Goal: Task Accomplishment & Management: Manage account settings

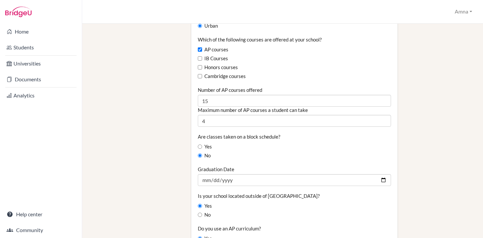
scroll to position [415, 0]
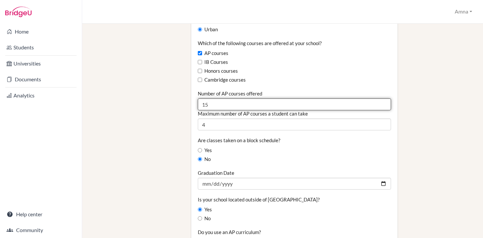
click at [231, 99] on input "15" at bounding box center [294, 104] width 193 height 12
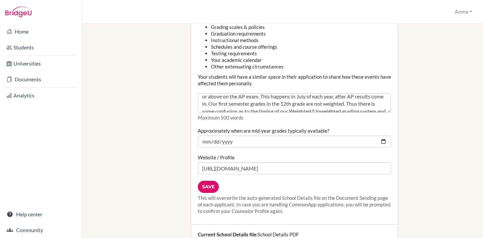
scroll to position [793, 0]
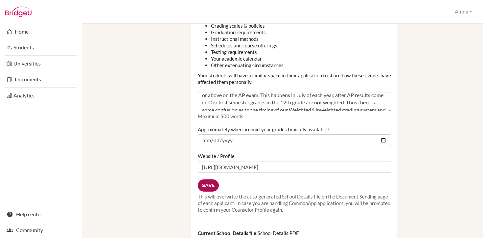
type input "16"
click at [207, 181] on input "Save" at bounding box center [208, 185] width 21 height 12
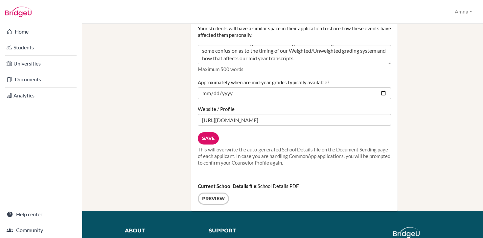
scroll to position [845, 0]
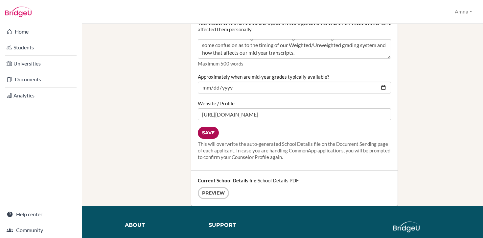
click at [208, 129] on input "Save" at bounding box center [208, 133] width 21 height 12
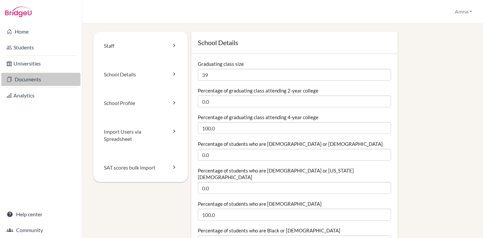
click at [41, 81] on link "Documents" at bounding box center [40, 79] width 79 height 13
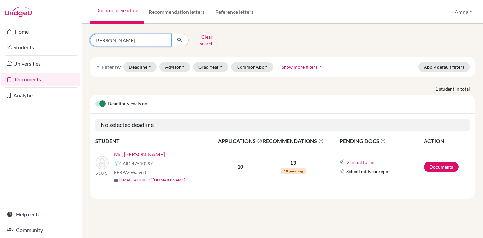
drag, startPoint x: 117, startPoint y: 40, endPoint x: 98, endPoint y: 40, distance: 19.4
click at [98, 40] on input "barik" at bounding box center [131, 40] width 82 height 12
type input "b"
click at [133, 150] on link "Mir, Barik" at bounding box center [139, 154] width 51 height 8
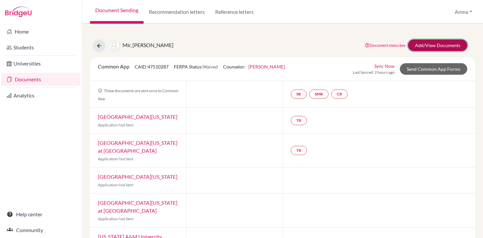
click at [432, 45] on link "Add/View Documents" at bounding box center [437, 45] width 59 height 12
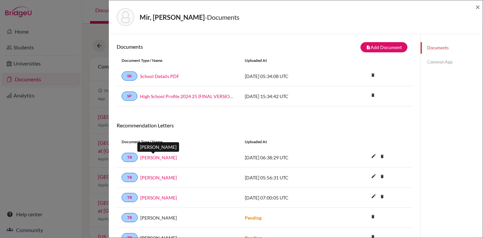
click at [155, 158] on link "Joshua Wiley" at bounding box center [158, 157] width 37 height 7
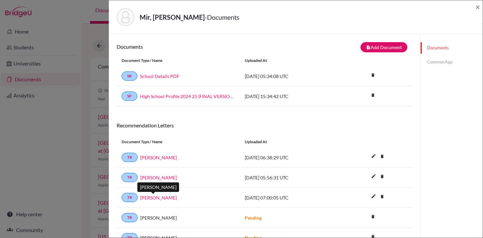
click at [155, 199] on link "Joshua Wiley" at bounding box center [158, 197] width 37 height 7
click at [154, 177] on link "Charles Crispen" at bounding box center [158, 177] width 37 height 7
click at [73, 122] on div "Mir, Barik - Documents × Documents note_add Add Document Document type Change e…" at bounding box center [241, 119] width 483 height 238
click at [478, 7] on span "×" at bounding box center [478, 7] width 5 height 10
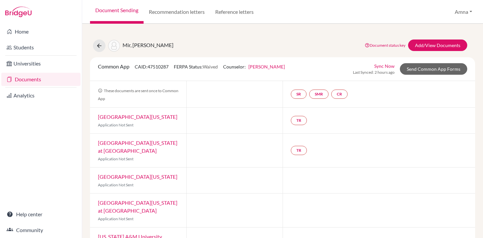
click at [266, 64] on link "Rabia Sarwar" at bounding box center [267, 67] width 37 height 6
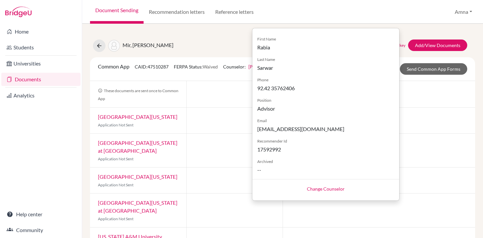
click at [322, 190] on link "Change Counselor" at bounding box center [326, 189] width 38 height 6
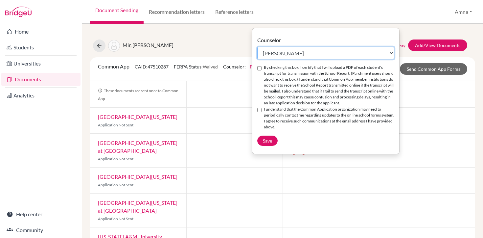
click at [304, 52] on select "Select counselor Amna Liaqat Rabia Sarwar Peter Toscano Andrew Zienchuk" at bounding box center [325, 53] width 137 height 12
click at [257, 47] on select "Select counselor Amna Liaqat Rabia Sarwar Peter Toscano Andrew Zienchuk" at bounding box center [325, 53] width 137 height 12
click at [282, 55] on select "Select counselor Amna Liaqat Rabia Sarwar Peter Toscano Andrew Zienchuk" at bounding box center [325, 53] width 137 height 12
select select "371825"
click at [257, 47] on select "Select counselor Amna Liaqat Rabia Sarwar Peter Toscano Andrew Zienchuk" at bounding box center [325, 53] width 137 height 12
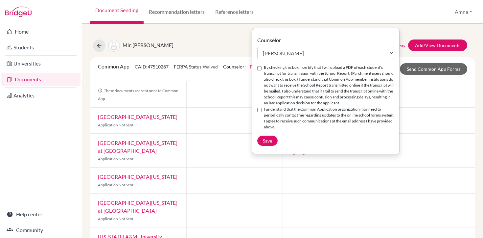
click at [259, 69] on input "By checking this box, I certify that I will upload a PDF of each student’s tran…" at bounding box center [259, 68] width 4 height 4
checkbox input "true"
click at [258, 112] on input "I understand that the Common Application organization may need to periodically …" at bounding box center [259, 110] width 4 height 4
checkbox input "true"
click at [266, 143] on span "Save" at bounding box center [267, 141] width 9 height 6
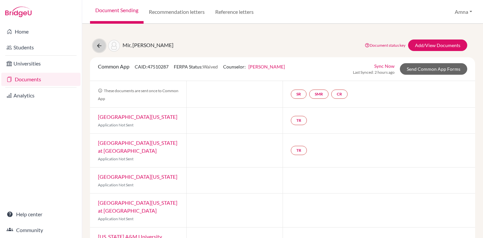
click at [100, 49] on button at bounding box center [99, 45] width 12 height 12
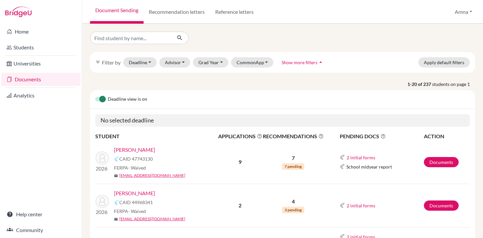
click at [126, 191] on link "Arif, Adam" at bounding box center [134, 193] width 41 height 8
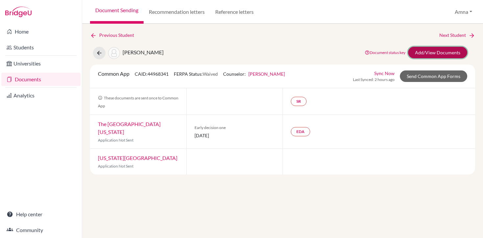
click at [433, 52] on link "Add/View Documents" at bounding box center [437, 53] width 59 height 12
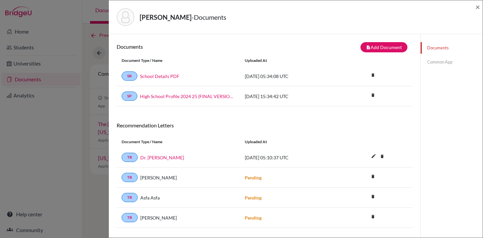
click at [262, 156] on span "2025-09-24 05:10:37 UTC" at bounding box center [267, 158] width 44 height 6
click at [168, 156] on link "Dr. Elizabeth Ryan" at bounding box center [162, 157] width 44 height 7
click at [477, 5] on span "×" at bounding box center [478, 7] width 5 height 10
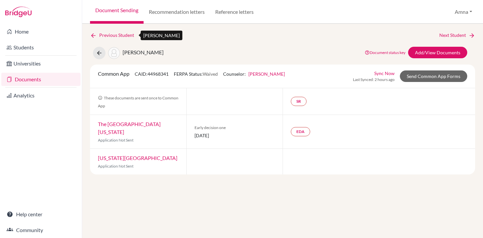
click at [122, 33] on link "Previous Student" at bounding box center [114, 35] width 49 height 7
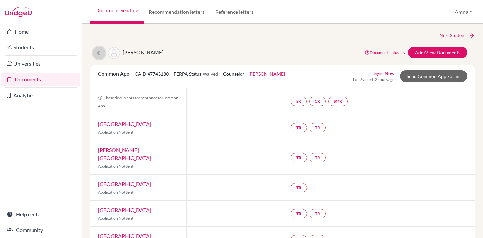
click at [98, 51] on icon at bounding box center [99, 53] width 7 height 7
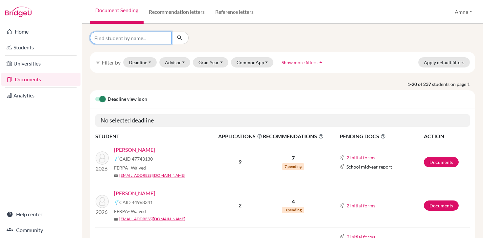
click at [148, 37] on input "Find student by name..." at bounding box center [131, 38] width 82 height 12
type input "haniya"
click at [183, 36] on icon "submit" at bounding box center [180, 38] width 7 height 7
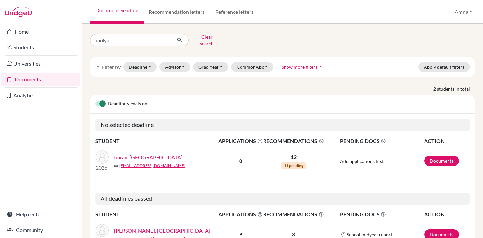
click at [134, 154] on link "Imran, [GEOGRAPHIC_DATA]" at bounding box center [148, 157] width 69 height 8
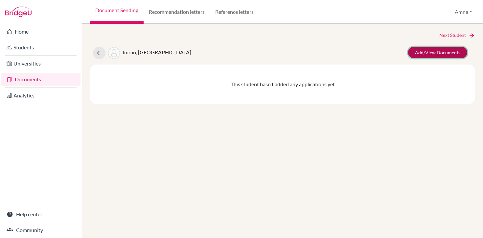
click at [428, 52] on link "Add/View Documents" at bounding box center [437, 53] width 59 height 12
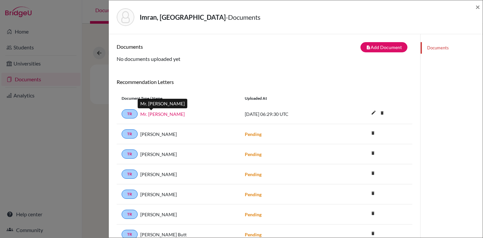
click at [156, 113] on link "Mr. Joshua" at bounding box center [162, 113] width 44 height 7
click at [382, 50] on button "note_add Add Document" at bounding box center [384, 47] width 47 height 10
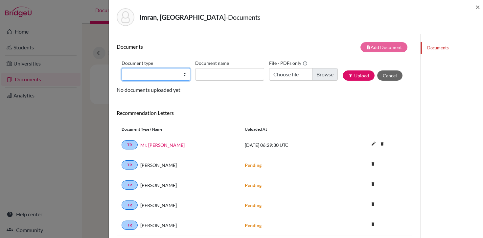
click at [161, 74] on select "Change explanation for Common App reports Counselor recommendation Internationa…" at bounding box center [156, 74] width 69 height 12
select select "5"
click at [122, 68] on select "Change explanation for Common App reports Counselor recommendation Internationa…" at bounding box center [156, 74] width 69 height 12
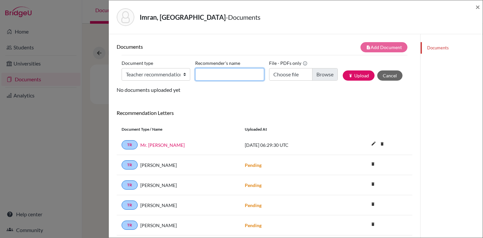
click at [234, 74] on input "Recommender's name" at bounding box center [229, 74] width 69 height 12
type input "Dr. Elizabeth Ryan"
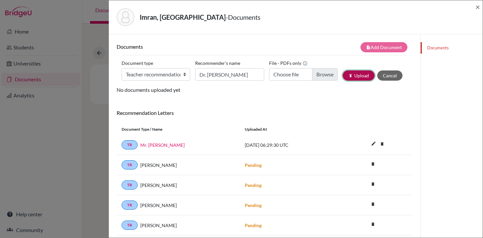
click at [360, 77] on button "publish Upload" at bounding box center [359, 75] width 32 height 10
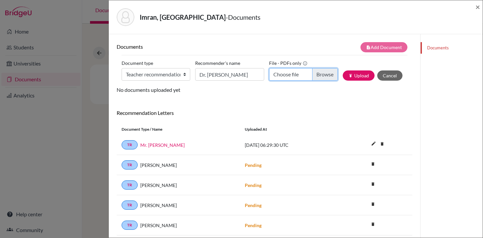
click at [325, 76] on input "Choose file" at bounding box center [303, 74] width 69 height 12
type input "C:\fakepath\Haniya Imran - LOR 1.pdf"
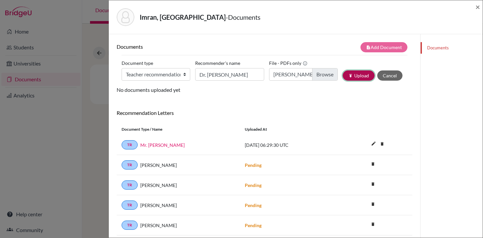
click at [362, 76] on button "publish Upload" at bounding box center [359, 75] width 32 height 10
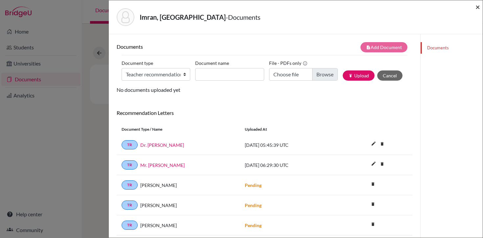
click at [478, 7] on span "×" at bounding box center [478, 7] width 5 height 10
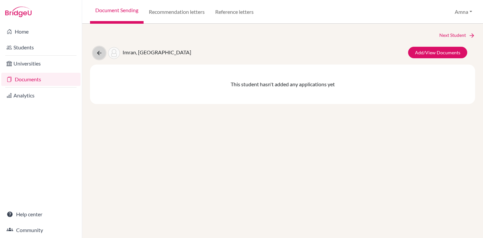
click at [97, 55] on icon at bounding box center [99, 53] width 7 height 7
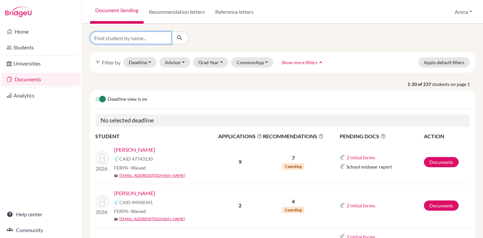
click at [142, 35] on input "Find student by name..." at bounding box center [131, 38] width 82 height 12
type input "ismail"
click at [182, 36] on icon "submit" at bounding box center [180, 38] width 7 height 7
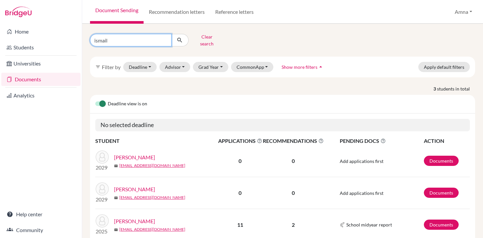
click at [120, 38] on input "ismail" at bounding box center [131, 40] width 82 height 12
type input "i"
type input "ali"
click at [182, 37] on icon "submit" at bounding box center [180, 40] width 7 height 7
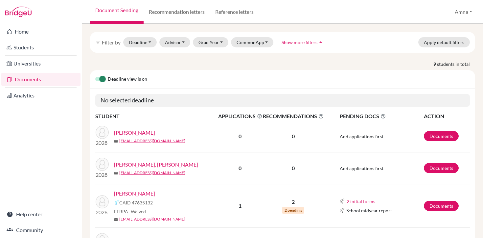
scroll to position [26, 0]
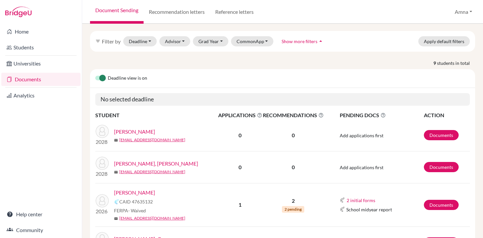
click at [140, 188] on link "[PERSON_NAME]" at bounding box center [134, 192] width 41 height 8
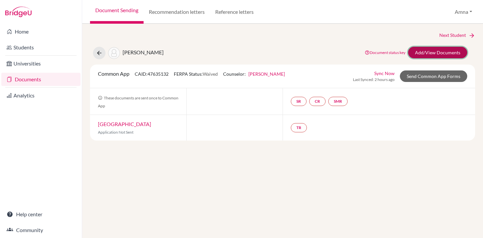
click at [423, 55] on link "Add/View Documents" at bounding box center [437, 53] width 59 height 12
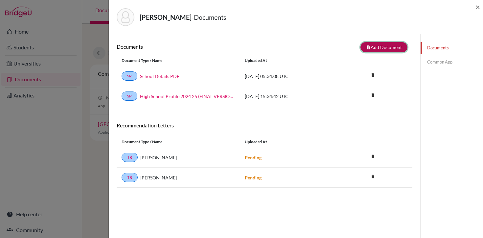
click at [386, 46] on button "note_add Add Document" at bounding box center [384, 47] width 47 height 10
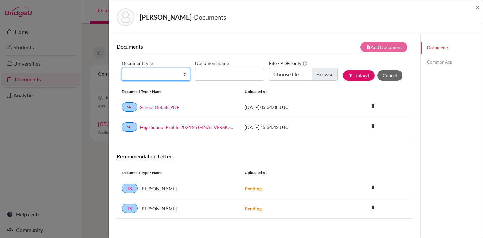
click at [181, 77] on select "Change explanation for Common App reports Counselor recommendation Internationa…" at bounding box center [156, 74] width 69 height 12
select select "5"
click at [122, 68] on select "Change explanation for Common App reports Counselor recommendation Internationa…" at bounding box center [156, 74] width 69 height 12
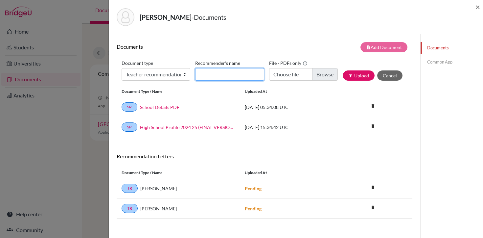
click at [222, 74] on input "Recommender's name" at bounding box center [229, 74] width 69 height 12
type input "Dr. Elizabeth Ryan"
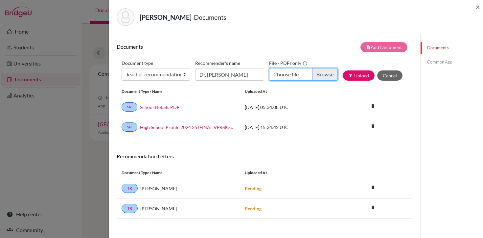
click at [305, 73] on input "Choose file" at bounding box center [303, 74] width 69 height 12
click at [321, 74] on input "Choose file" at bounding box center [303, 74] width 69 height 12
type input "C:\fakepath\Ismail Ali - LOR 1.pdf"
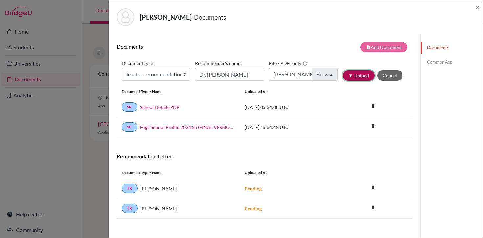
click at [358, 78] on button "publish Upload" at bounding box center [359, 75] width 32 height 10
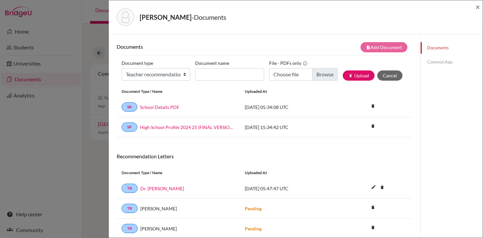
scroll to position [35, 0]
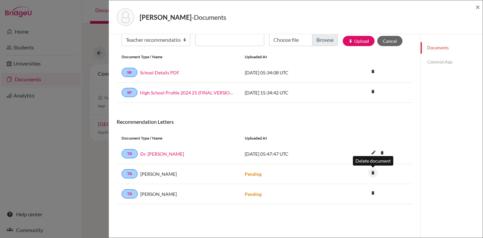
click at [373, 175] on icon "delete" at bounding box center [373, 173] width 10 height 10
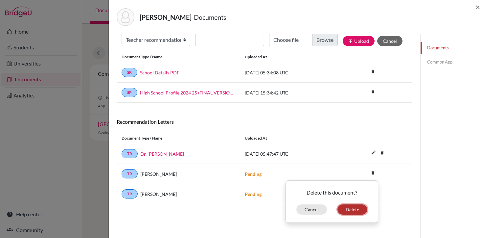
click at [359, 212] on button "Delete" at bounding box center [353, 209] width 30 height 10
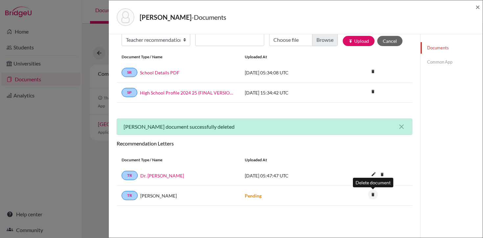
click at [376, 193] on icon "delete" at bounding box center [373, 194] width 10 height 10
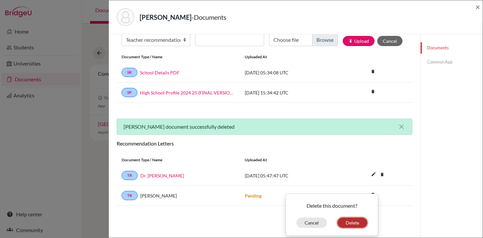
click at [360, 223] on button "Delete" at bounding box center [353, 222] width 30 height 10
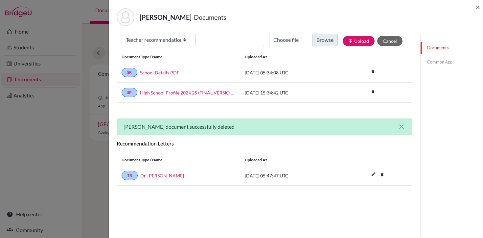
click at [481, 7] on div "Ali, Muhammad - Documents ×" at bounding box center [296, 17] width 374 height 34
click at [478, 7] on span "×" at bounding box center [478, 7] width 5 height 10
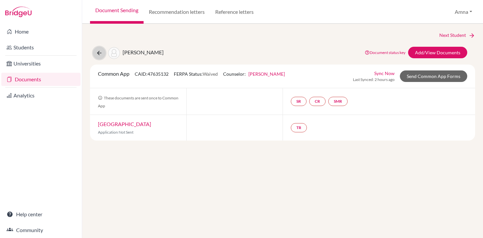
click at [100, 54] on icon at bounding box center [99, 53] width 7 height 7
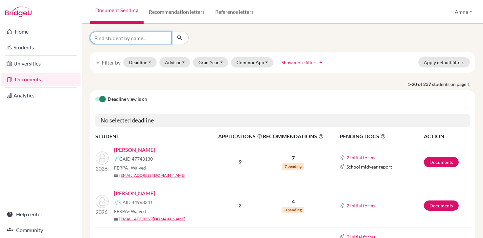
click at [148, 40] on input "Find student by name..." at bounding box center [131, 38] width 82 height 12
type input "[PERSON_NAME]"
click at [184, 35] on button "submit" at bounding box center [179, 38] width 17 height 12
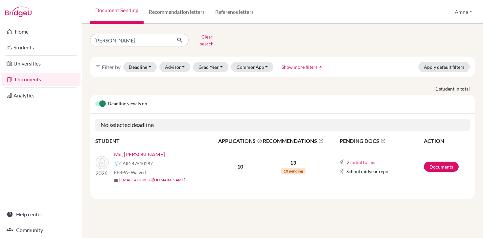
click at [132, 150] on link "Mir, Barik" at bounding box center [139, 154] width 51 height 8
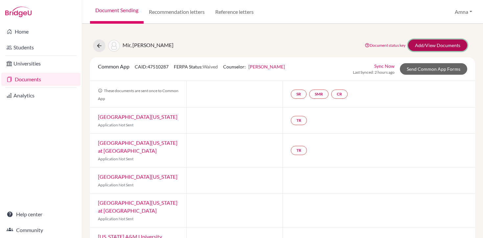
click at [427, 50] on link "Add/View Documents" at bounding box center [437, 45] width 59 height 12
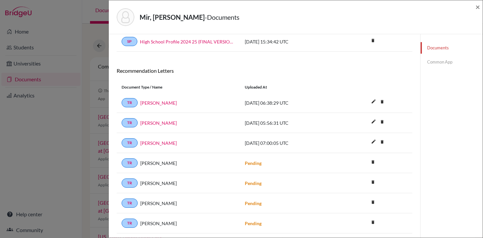
scroll to position [61, 0]
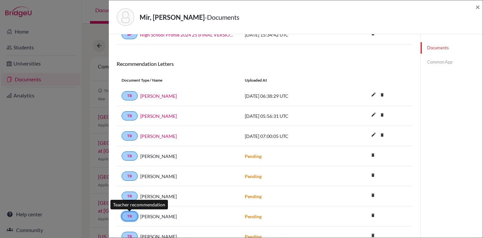
click at [128, 216] on link "TR" at bounding box center [130, 215] width 16 height 9
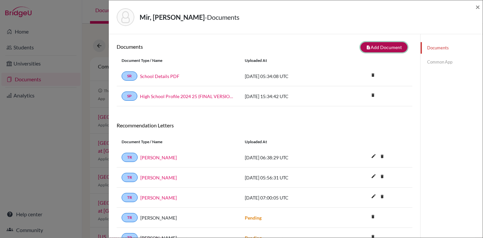
click at [382, 49] on button "note_add Add Document" at bounding box center [384, 47] width 47 height 10
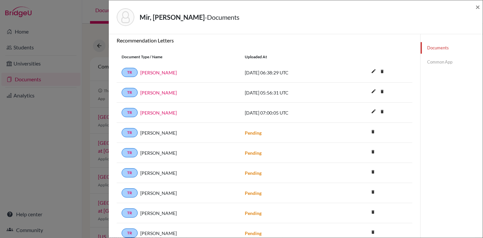
scroll to position [148, 0]
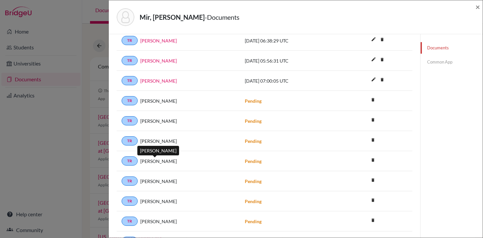
click at [160, 163] on span "Elizabeth Ryan" at bounding box center [158, 161] width 37 height 7
click at [254, 160] on strong "Pending" at bounding box center [253, 161] width 17 height 6
click at [135, 162] on link "TR" at bounding box center [130, 160] width 16 height 9
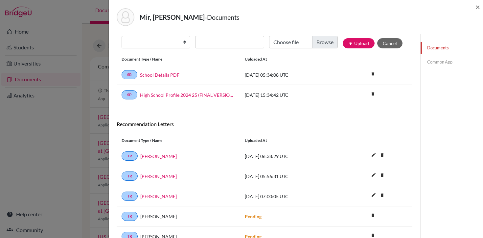
scroll to position [0, 0]
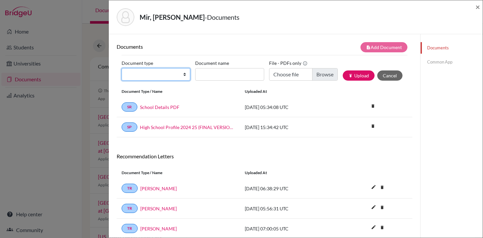
click at [183, 76] on select "Change explanation for Common App reports Counselor recommendation Internationa…" at bounding box center [156, 74] width 69 height 12
select select "5"
click at [122, 68] on select "Change explanation for Common App reports Counselor recommendation Internationa…" at bounding box center [156, 74] width 69 height 12
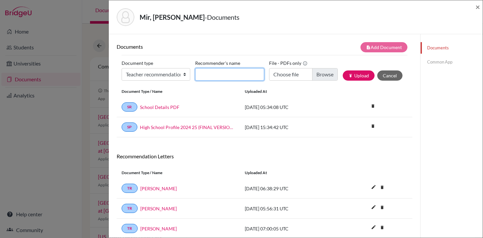
click at [241, 77] on input "Recommender's name" at bounding box center [229, 74] width 69 height 12
type input "Dr. Elizabeth Ryan"
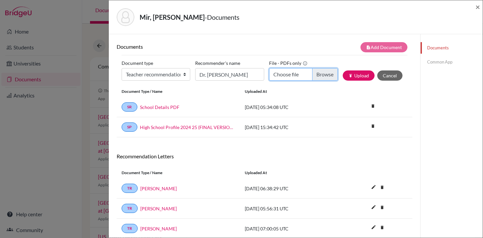
click at [303, 74] on input "Choose file" at bounding box center [303, 74] width 69 height 12
click at [321, 75] on input "Choose file" at bounding box center [303, 74] width 69 height 12
type input "C:\fakepath\Mir Barik - LOR 1.pdf"
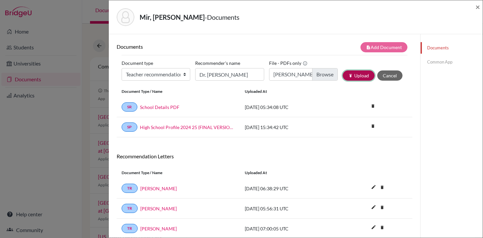
click at [362, 75] on button "publish Upload" at bounding box center [359, 75] width 32 height 10
click at [479, 7] on span "×" at bounding box center [478, 7] width 5 height 10
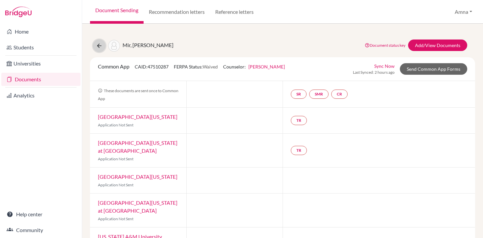
click at [100, 47] on icon at bounding box center [99, 45] width 7 height 7
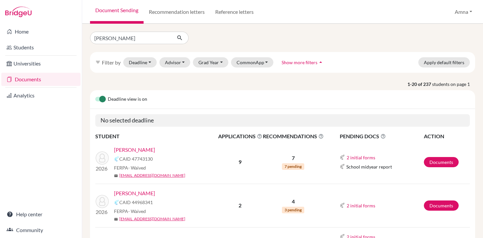
type input "[PERSON_NAME]"
click at [178, 39] on icon "submit" at bounding box center [180, 38] width 7 height 7
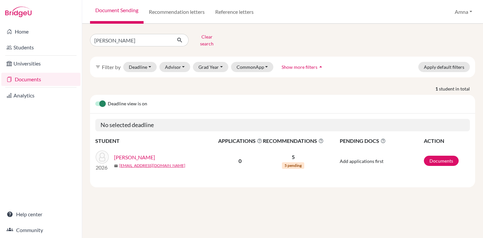
click at [144, 153] on link "[PERSON_NAME]" at bounding box center [134, 157] width 41 height 8
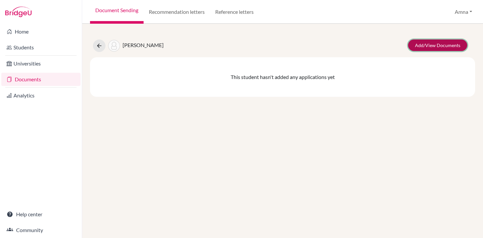
click at [430, 43] on link "Add/View Documents" at bounding box center [437, 45] width 59 height 12
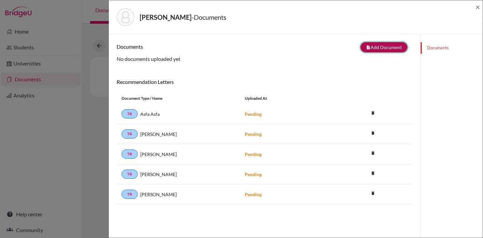
click at [382, 46] on button "note_add Add Document" at bounding box center [384, 47] width 47 height 10
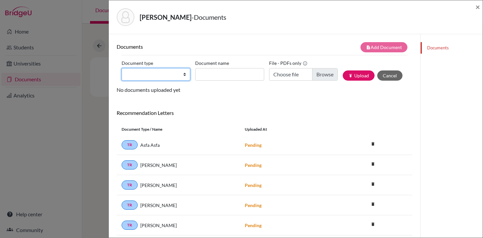
click at [174, 79] on select "Change explanation for Common App reports Counselor recommendation Internationa…" at bounding box center [156, 74] width 69 height 12
select select "5"
click at [122, 68] on select "Change explanation for Common App reports Counselor recommendation Internationa…" at bounding box center [156, 74] width 69 height 12
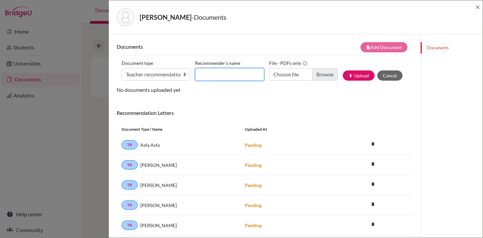
click at [213, 74] on input "Recommender's name" at bounding box center [229, 74] width 69 height 12
type input "Dr. Elizabeth Ryan"
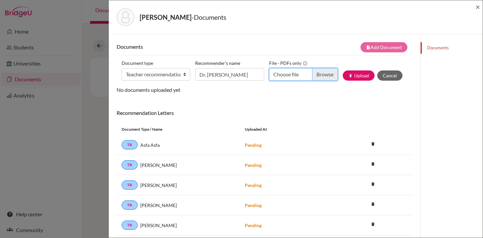
click at [305, 73] on input "Choose file" at bounding box center [303, 74] width 69 height 12
type input "C:\fakepath\Muhammad Ayman - LOR 1.pdf"
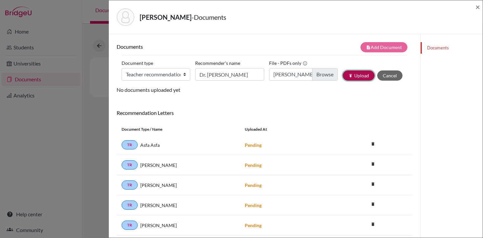
click at [360, 73] on button "publish Upload" at bounding box center [359, 75] width 32 height 10
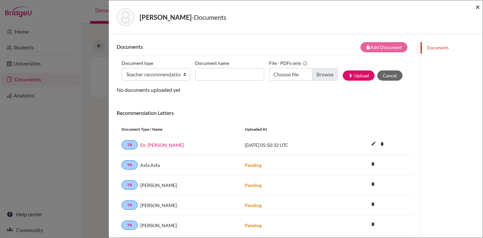
click at [478, 6] on span "×" at bounding box center [478, 7] width 5 height 10
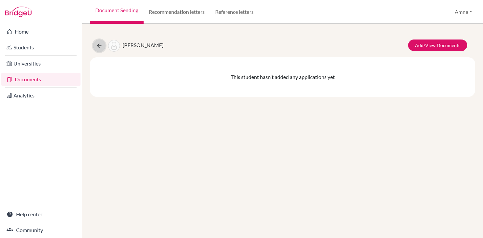
click at [101, 47] on icon at bounding box center [99, 45] width 7 height 7
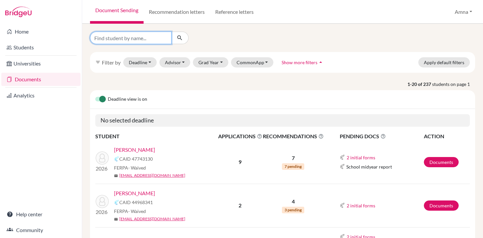
click at [146, 40] on input "Find student by name..." at bounding box center [131, 38] width 82 height 12
type input "butt"
click at [179, 37] on icon "submit" at bounding box center [180, 38] width 7 height 7
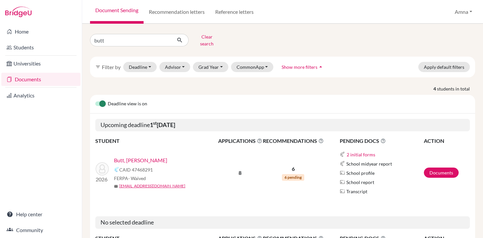
click at [167, 156] on link "Butt, [PERSON_NAME]" at bounding box center [140, 160] width 53 height 8
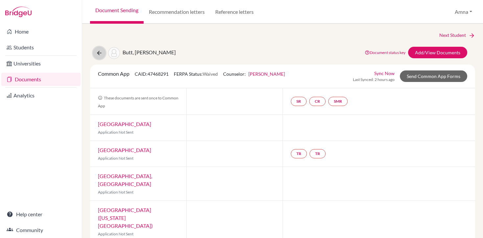
click at [100, 54] on icon at bounding box center [99, 53] width 7 height 7
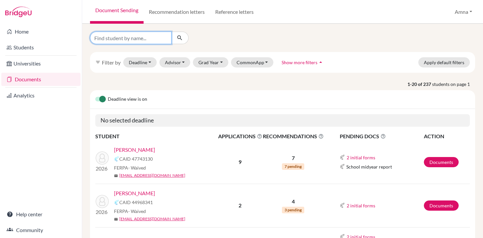
click at [147, 38] on input "Find student by name..." at bounding box center [131, 38] width 82 height 12
type input "mujtaba"
click at [180, 36] on icon "submit" at bounding box center [180, 38] width 7 height 7
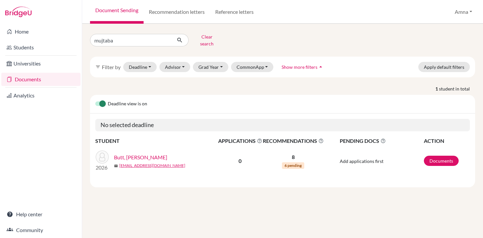
click at [153, 154] on link "Butt, [PERSON_NAME]" at bounding box center [140, 157] width 53 height 8
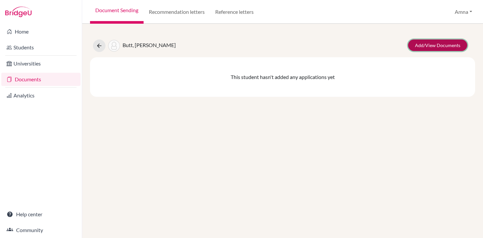
click at [427, 45] on link "Add/View Documents" at bounding box center [437, 45] width 59 height 12
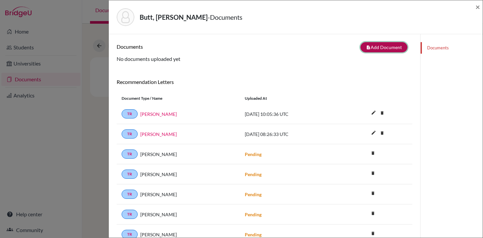
click at [386, 46] on button "note_add Add Document" at bounding box center [384, 47] width 47 height 10
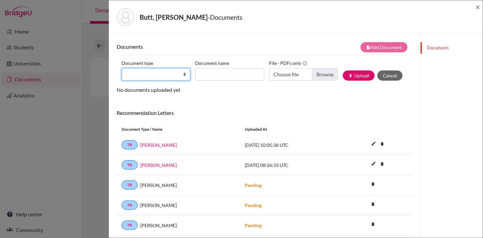
click at [171, 76] on select "Change explanation for Common App reports Counselor recommendation Internationa…" at bounding box center [156, 74] width 69 height 12
select select "5"
click at [122, 68] on select "Change explanation for Common App reports Counselor recommendation Internationa…" at bounding box center [156, 74] width 69 height 12
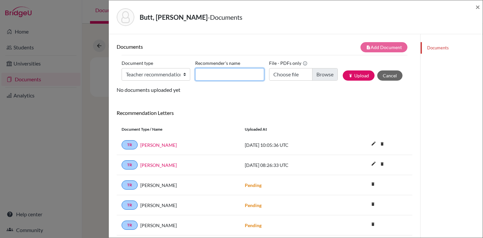
click at [243, 74] on input "Recommender's name" at bounding box center [229, 74] width 69 height 12
type input "Dr. [PERSON_NAME]"
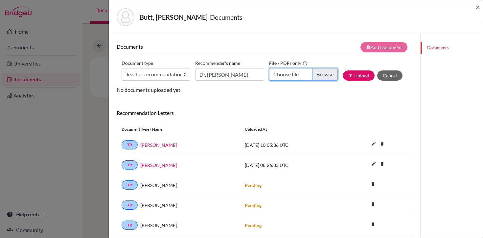
click at [289, 74] on input "Choose file" at bounding box center [303, 74] width 69 height 12
type input "C:\fakepath\Mujtaba Butt - LOR 1.pdf"
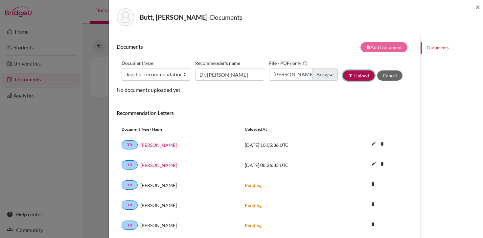
click at [361, 78] on button "publish Upload" at bounding box center [359, 75] width 32 height 10
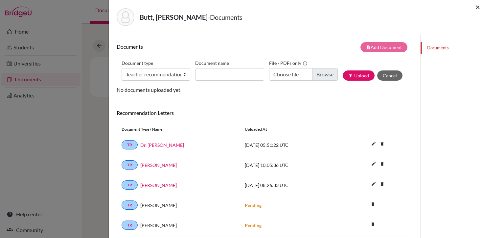
click at [479, 8] on span "×" at bounding box center [478, 7] width 5 height 10
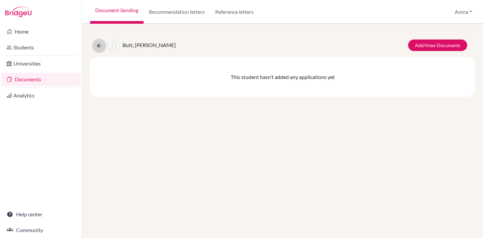
click at [99, 47] on icon at bounding box center [99, 45] width 7 height 7
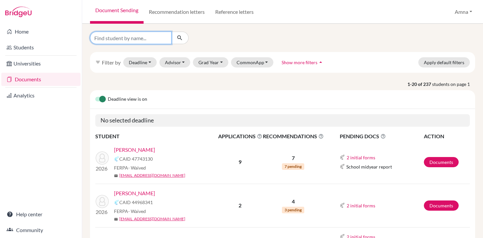
click at [150, 37] on input "Find student by name..." at bounding box center [131, 38] width 82 height 12
type input "noor"
click at [182, 39] on icon "submit" at bounding box center [180, 38] width 7 height 7
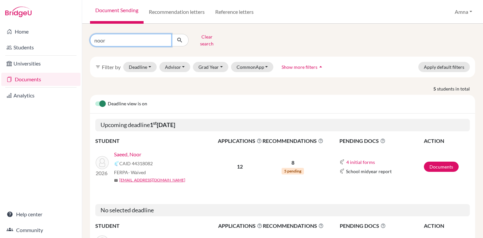
drag, startPoint x: 131, startPoint y: 36, endPoint x: 93, endPoint y: 38, distance: 38.3
click at [93, 38] on input "noor" at bounding box center [131, 40] width 82 height 12
type input "fatima"
click at [181, 42] on button "submit" at bounding box center [179, 40] width 17 height 12
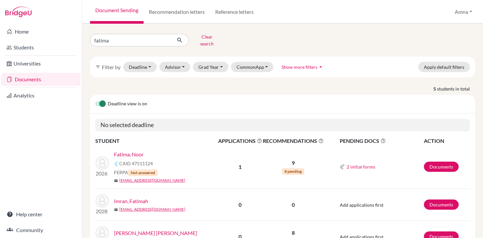
click at [134, 150] on link "Fatima, Noor" at bounding box center [129, 154] width 30 height 8
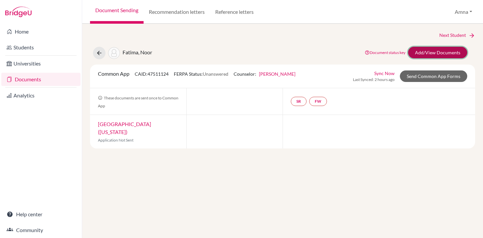
click at [433, 52] on link "Add/View Documents" at bounding box center [437, 53] width 59 height 12
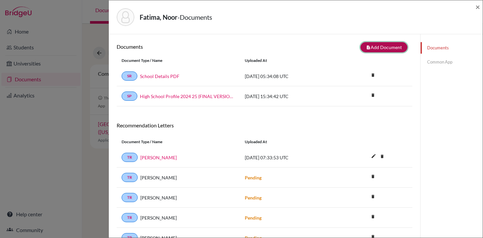
click at [389, 50] on button "note_add Add Document" at bounding box center [384, 47] width 47 height 10
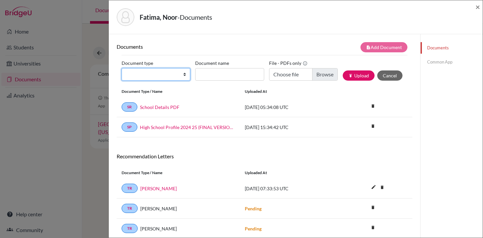
click at [174, 73] on select "Change explanation for Common App reports Counselor recommendation Internationa…" at bounding box center [156, 74] width 69 height 12
select select "5"
click at [122, 68] on select "Change explanation for Common App reports Counselor recommendation Internationa…" at bounding box center [156, 74] width 69 height 12
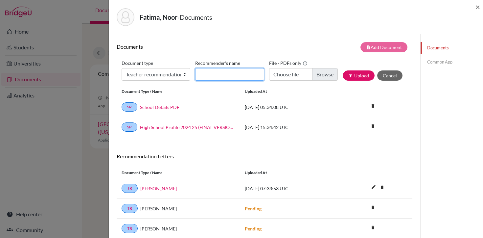
click at [247, 72] on input "Recommender's name" at bounding box center [229, 74] width 69 height 12
type input "Dr. Elizabeth Ryan"
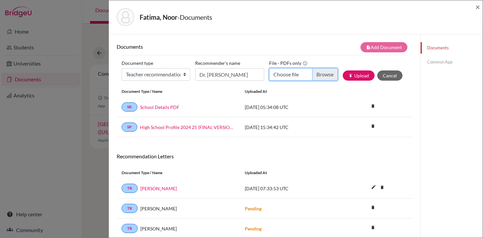
click at [304, 76] on input "Choose file" at bounding box center [303, 74] width 69 height 12
type input "C:\fakepath\Noor Fatima - LOR 1.pdf"
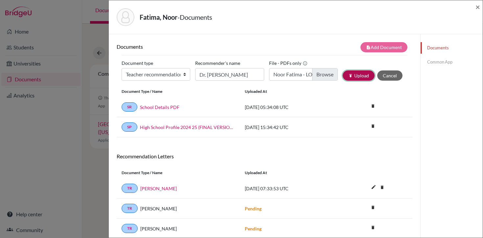
click at [358, 75] on button "publish Upload" at bounding box center [359, 75] width 32 height 10
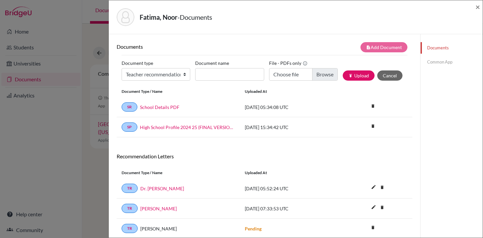
click at [475, 7] on div "Fatima, Noor - Documents ×" at bounding box center [295, 17] width 369 height 28
click at [476, 7] on span "×" at bounding box center [478, 7] width 5 height 10
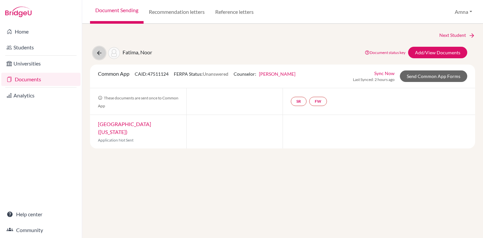
click at [96, 51] on icon at bounding box center [99, 53] width 7 height 7
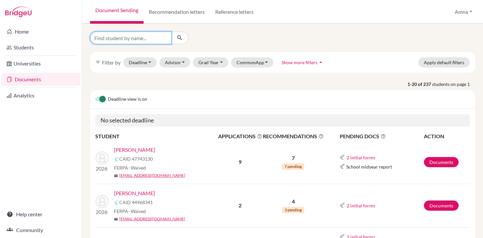
click at [133, 38] on input "Find student by name..." at bounding box center [131, 38] width 82 height 12
type input "rania"
click at [179, 37] on icon "submit" at bounding box center [180, 38] width 7 height 7
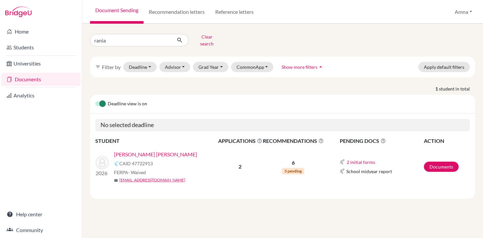
click at [140, 150] on link "[PERSON_NAME] [PERSON_NAME]" at bounding box center [155, 154] width 83 height 8
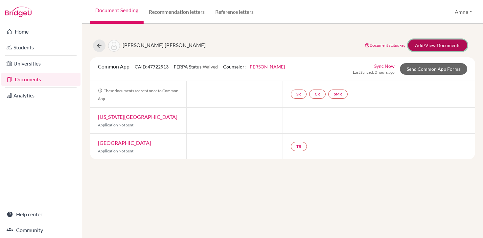
click at [434, 43] on link "Add/View Documents" at bounding box center [437, 45] width 59 height 12
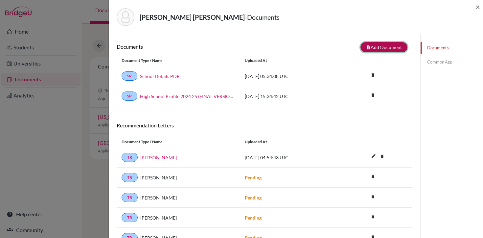
click at [380, 50] on button "note_add Add Document" at bounding box center [384, 47] width 47 height 10
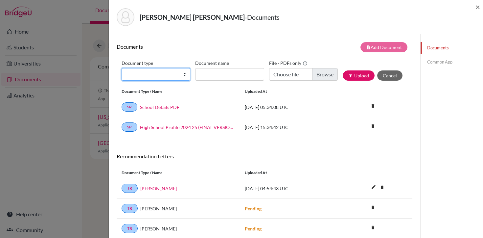
click at [182, 76] on select "Change explanation for Common App reports Counselor recommendation Internationa…" at bounding box center [156, 74] width 69 height 12
select select "5"
click at [122, 68] on select "Change explanation for Common App reports Counselor recommendation Internationa…" at bounding box center [156, 74] width 69 height 12
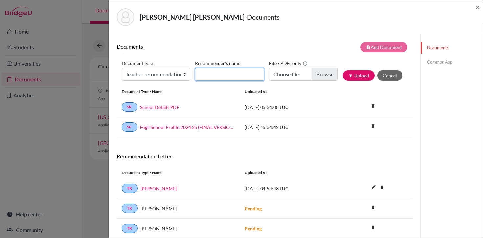
click at [240, 73] on input "Recommender's name" at bounding box center [229, 74] width 69 height 12
type input "Dr. [PERSON_NAME]"
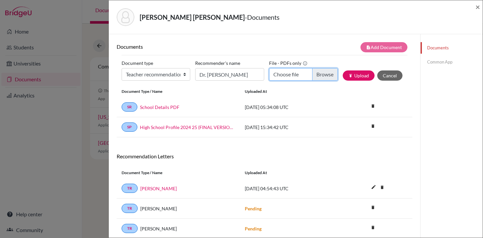
click at [299, 68] on input "Choose file" at bounding box center [303, 74] width 69 height 12
type input "C:\fakepath\Rania Wattoo - LOR 1.pdf"
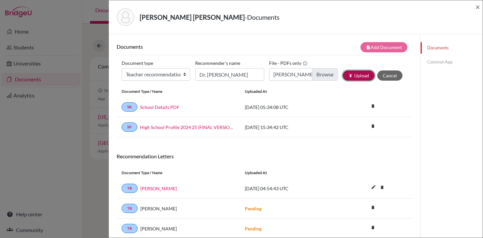
click at [359, 74] on button "publish Upload" at bounding box center [359, 75] width 32 height 10
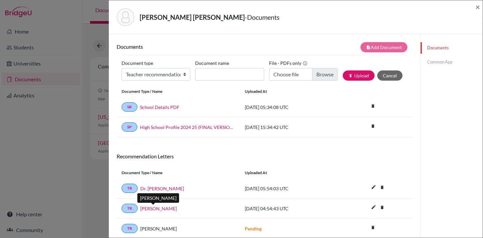
click at [156, 208] on link "Joshua Wiley" at bounding box center [158, 208] width 37 height 7
click at [479, 9] on span "×" at bounding box center [478, 7] width 5 height 10
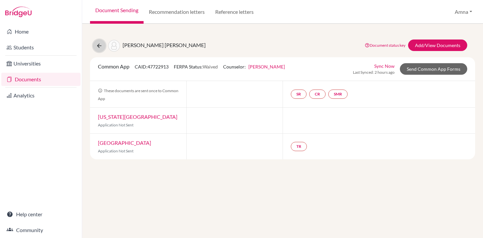
click at [101, 44] on icon at bounding box center [99, 45] width 7 height 7
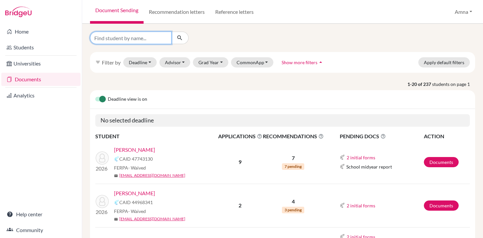
click at [148, 40] on input "Find student by name..." at bounding box center [131, 38] width 82 height 12
type input "wali"
click at [180, 41] on icon "submit" at bounding box center [180, 38] width 7 height 7
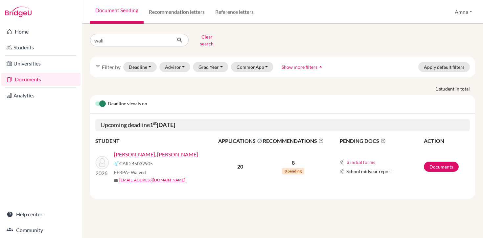
click at [139, 150] on link "[PERSON_NAME], [PERSON_NAME]" at bounding box center [156, 154] width 84 height 8
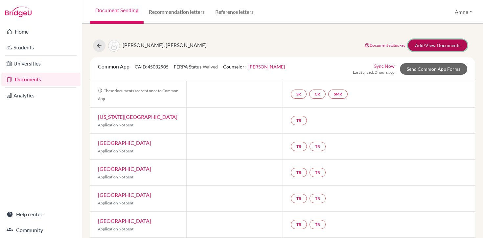
click at [435, 43] on link "Add/View Documents" at bounding box center [437, 45] width 59 height 12
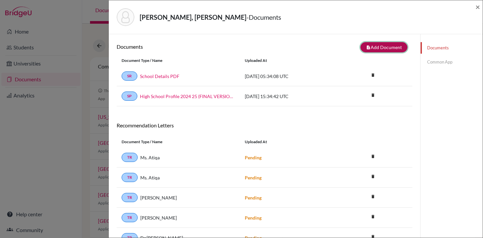
click at [387, 48] on button "note_add Add Document" at bounding box center [384, 47] width 47 height 10
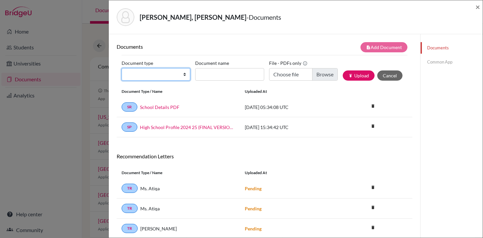
click at [179, 74] on select "Change explanation for Common App reports Counselor recommendation Internationa…" at bounding box center [156, 74] width 69 height 12
select select "5"
click at [122, 68] on select "Change explanation for Common App reports Counselor recommendation Internationa…" at bounding box center [156, 74] width 69 height 12
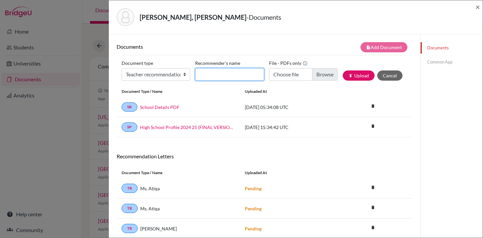
click at [228, 75] on input "Recommender's name" at bounding box center [229, 74] width 69 height 12
type input "Dr. [PERSON_NAME]"
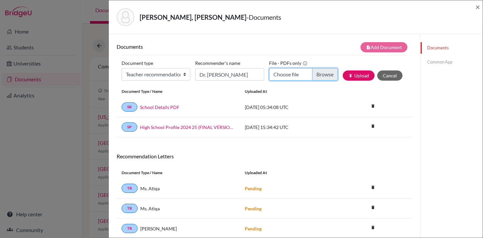
click at [286, 77] on input "Choose file" at bounding box center [303, 74] width 69 height 12
type input "C:\fakepath\[PERSON_NAME] 1.pdf"
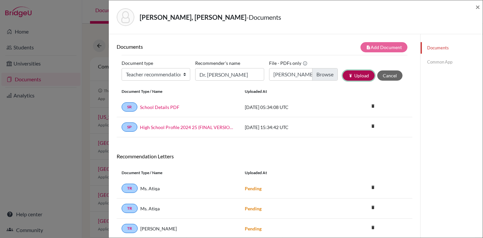
click at [363, 75] on button "publish Upload" at bounding box center [359, 75] width 32 height 10
